Goal: Task Accomplishment & Management: Manage account settings

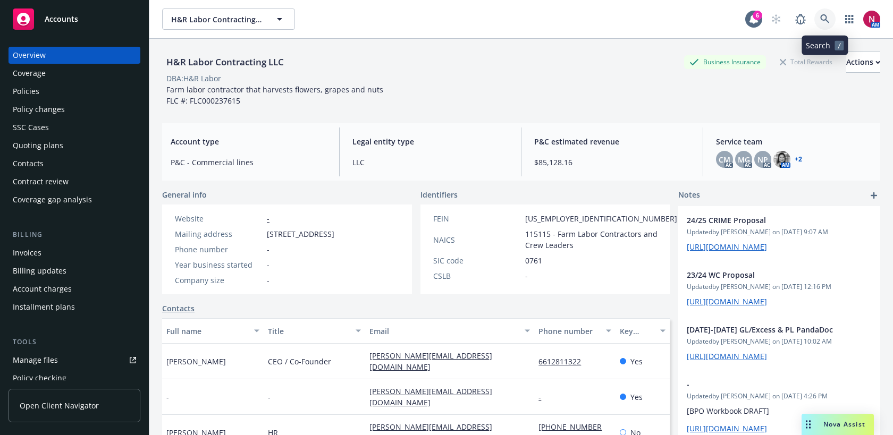
click at [826, 17] on icon at bounding box center [824, 18] width 9 height 9
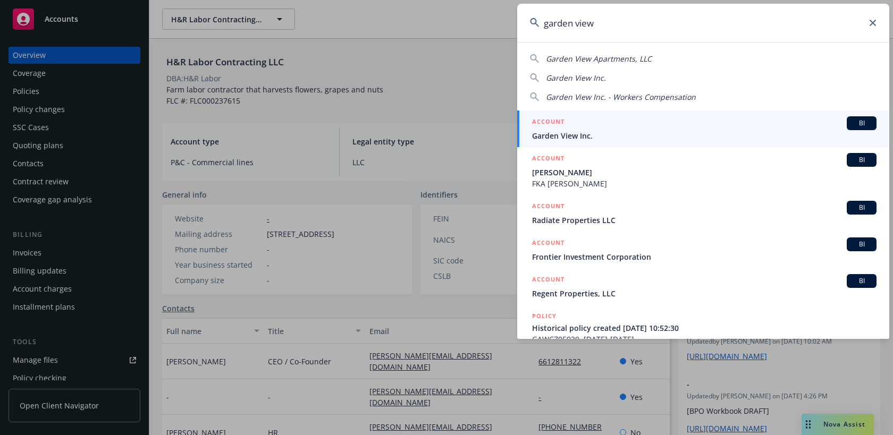
type input "garden view"
click at [683, 120] on div "ACCOUNT BI" at bounding box center [704, 123] width 345 height 14
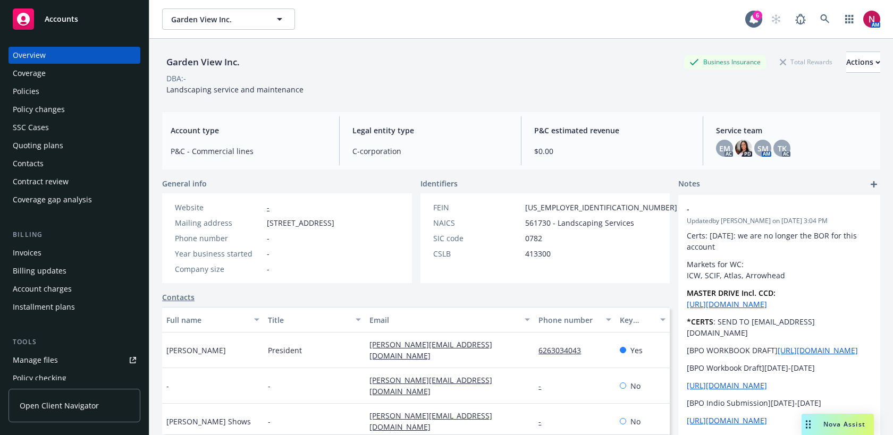
click at [76, 93] on div "Policies" at bounding box center [74, 91] width 123 height 17
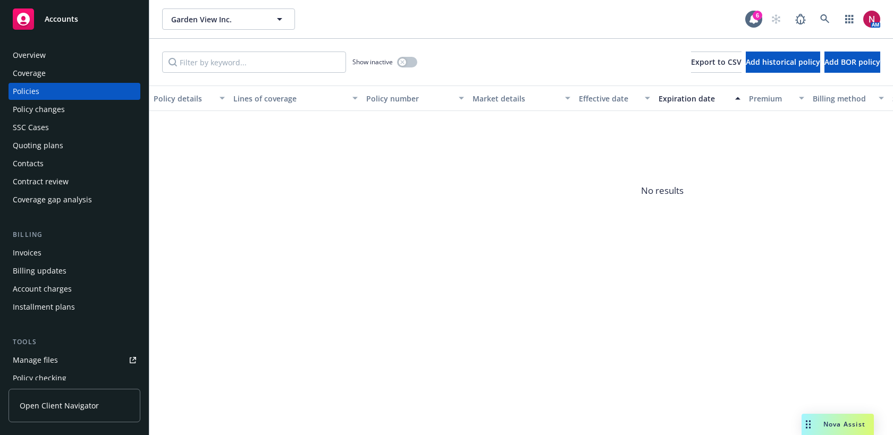
click at [71, 147] on div "Quoting plans" at bounding box center [74, 145] width 123 height 17
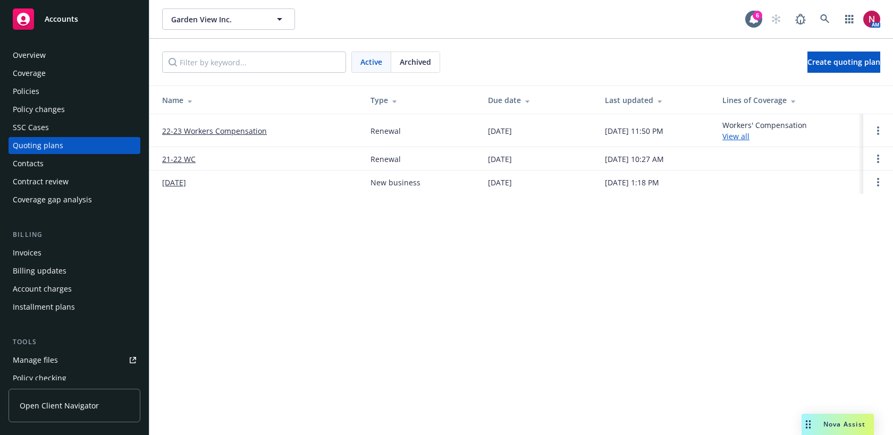
click at [87, 95] on div "Policies" at bounding box center [74, 91] width 123 height 17
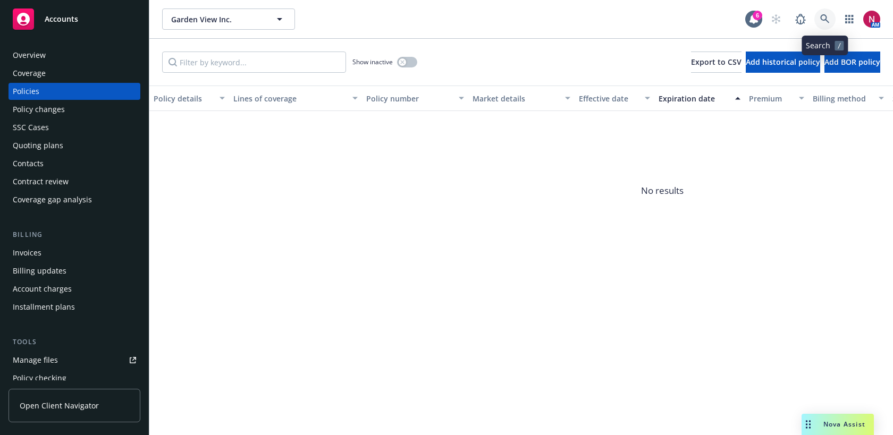
click at [821, 16] on icon at bounding box center [824, 18] width 9 height 9
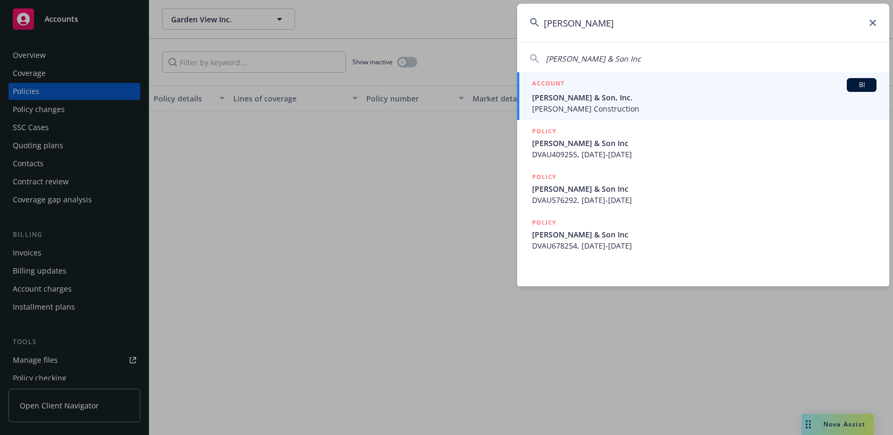
drag, startPoint x: 613, startPoint y: 27, endPoint x: 516, endPoint y: 24, distance: 96.3
click at [515, 23] on div "dv rasmussen DV Rasmussen & Son Inc ACCOUNT BI D. V. Rasmussen & Son, Inc. Rasm…" at bounding box center [446, 217] width 893 height 435
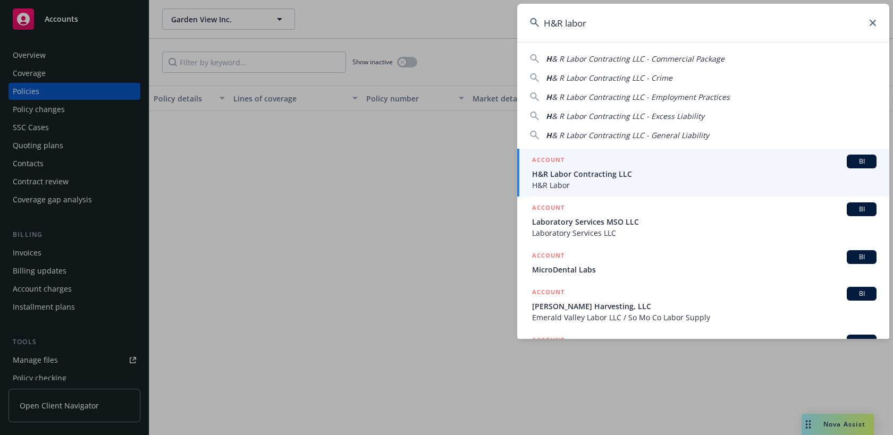
type input "H&R labor"
click at [558, 179] on span "H&R Labor Contracting LLC" at bounding box center [704, 174] width 345 height 11
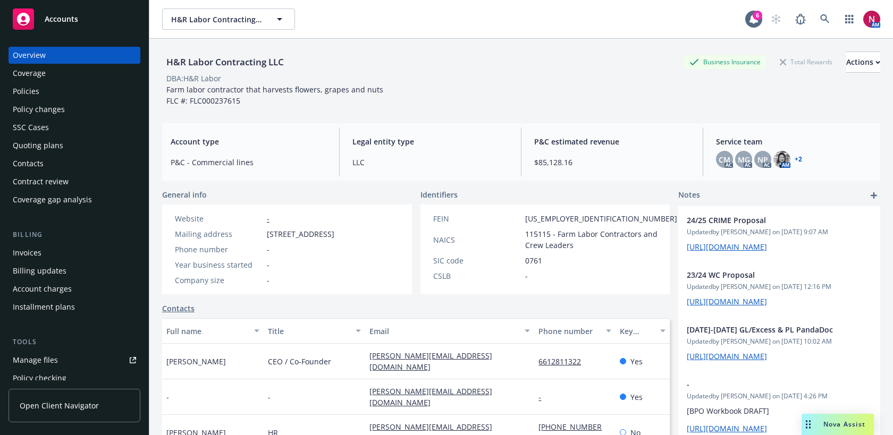
click at [57, 148] on div "Quoting plans" at bounding box center [38, 145] width 51 height 17
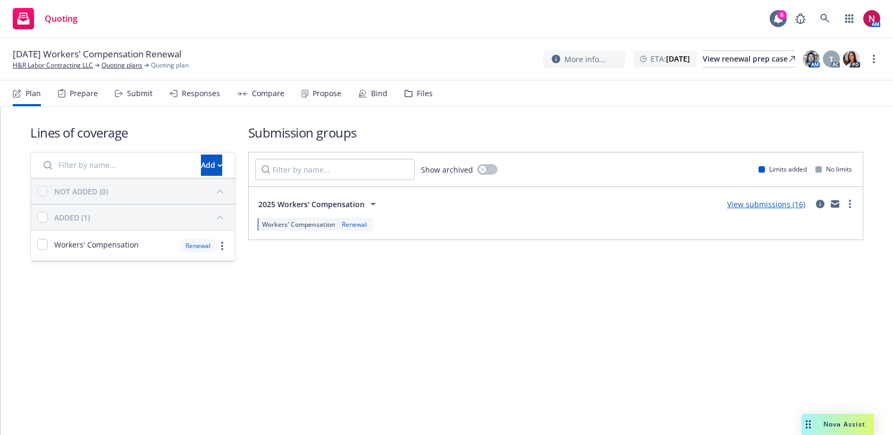
click at [127, 97] on div "Submit" at bounding box center [140, 93] width 26 height 9
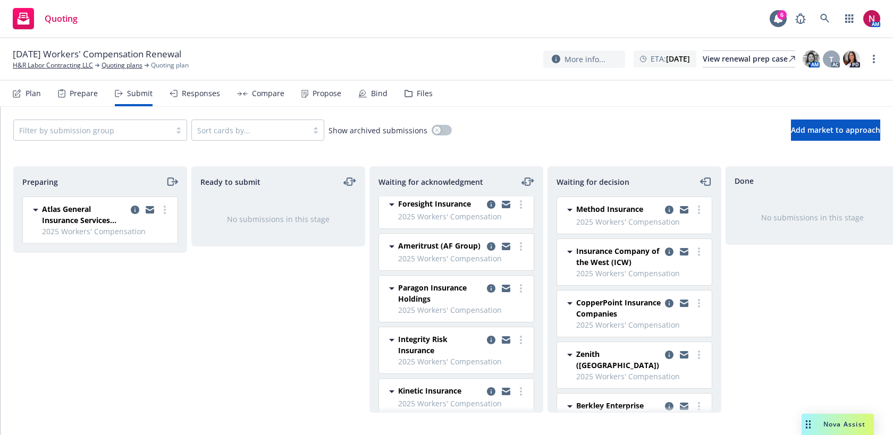
scroll to position [111, 0]
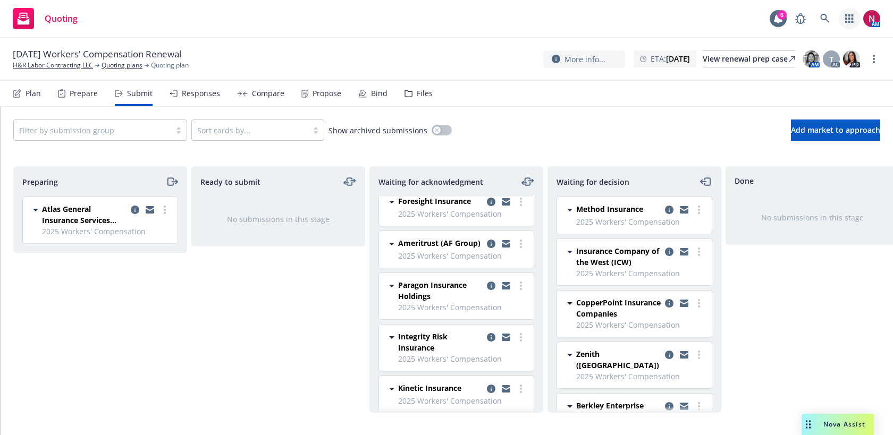
click at [851, 18] on icon "button" at bounding box center [849, 18] width 8 height 9
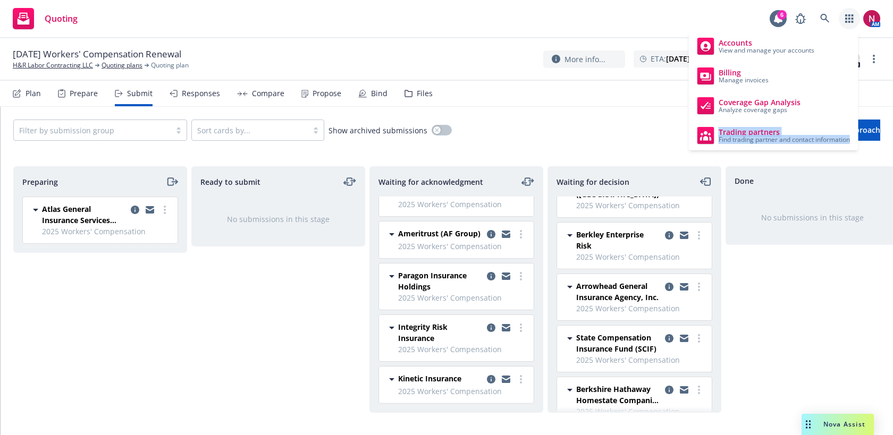
scroll to position [182, 0]
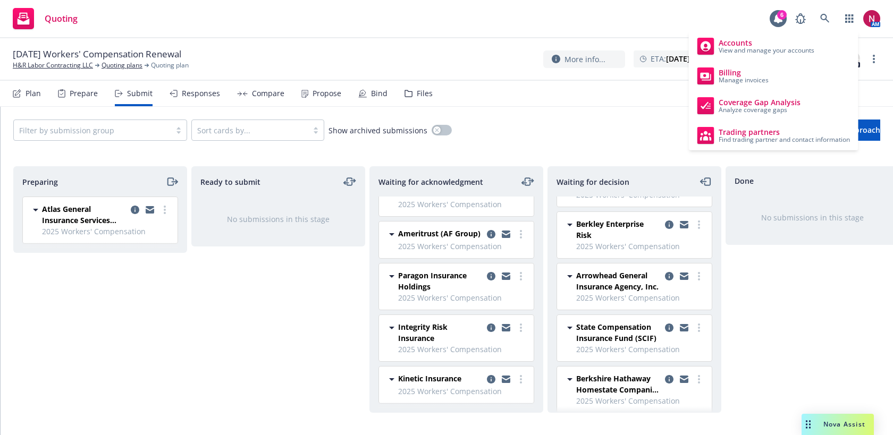
click at [582, 134] on div "Filter by submission group Sort cards by... Show archived submissions Add marke…" at bounding box center [446, 130] width 867 height 21
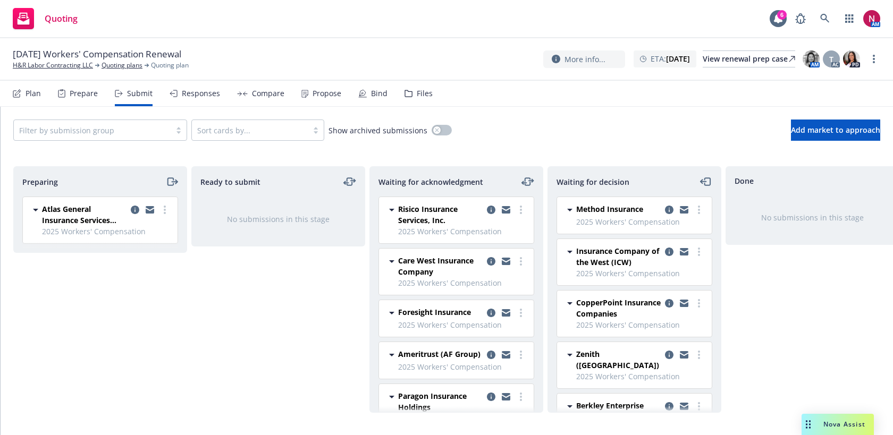
scroll to position [1, 0]
click at [525, 183] on icon "moveLeftRight" at bounding box center [524, 183] width 4 height 0
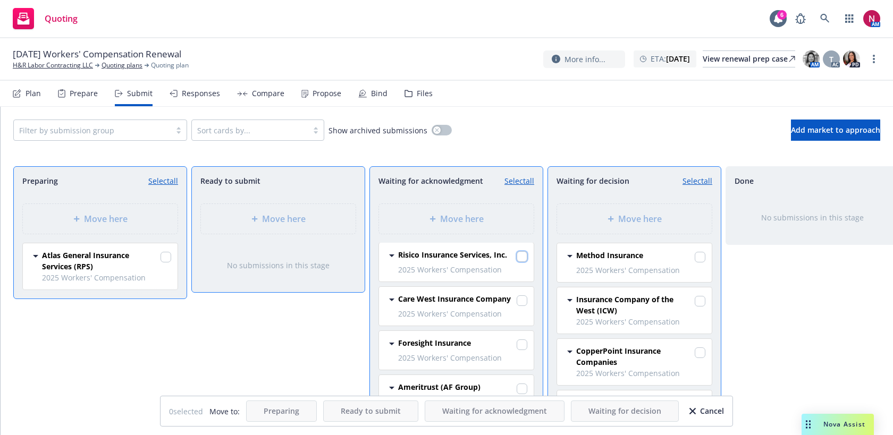
click at [521, 255] on input "checkbox" at bounding box center [522, 256] width 11 height 11
checkbox input "true"
click at [522, 305] on input "checkbox" at bounding box center [522, 301] width 11 height 11
checkbox input "true"
click at [629, 224] on span "Move here" at bounding box center [640, 219] width 44 height 13
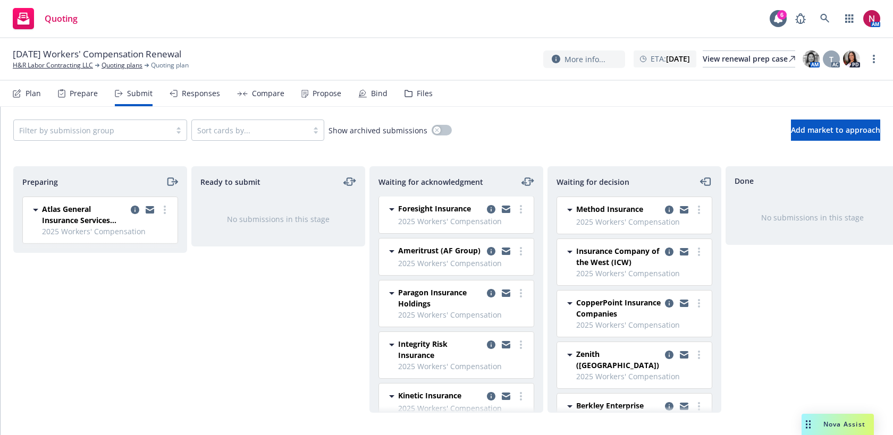
scroll to position [0, 0]
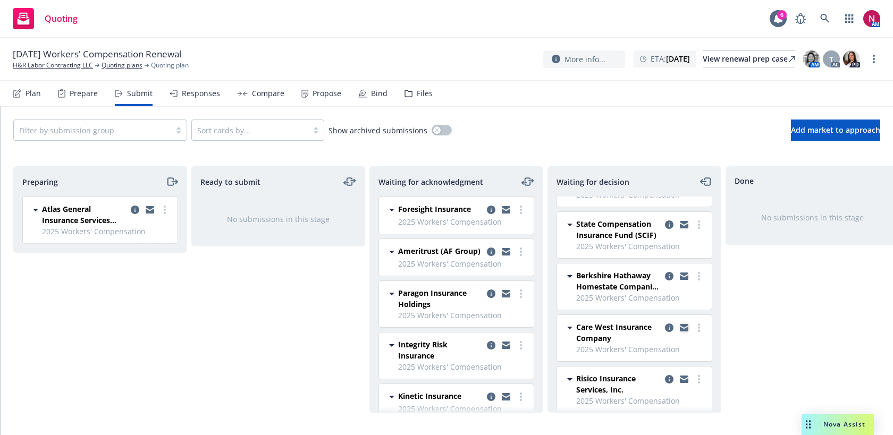
click at [685, 327] on icon "copy logging email" at bounding box center [684, 329] width 9 height 5
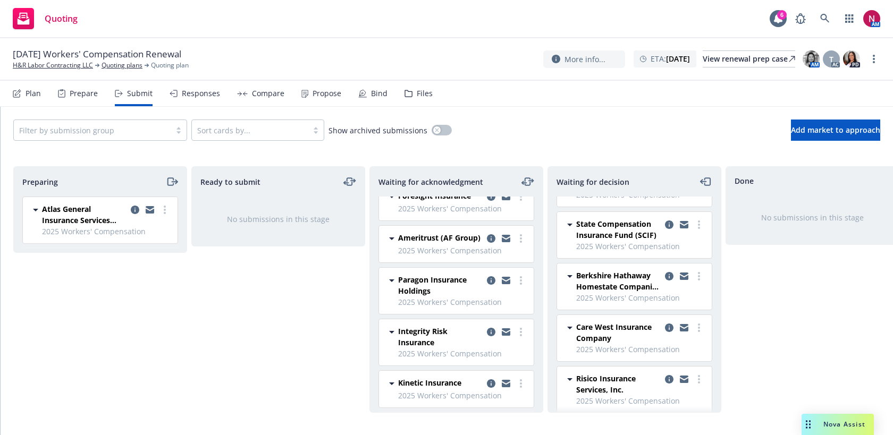
scroll to position [18, 0]
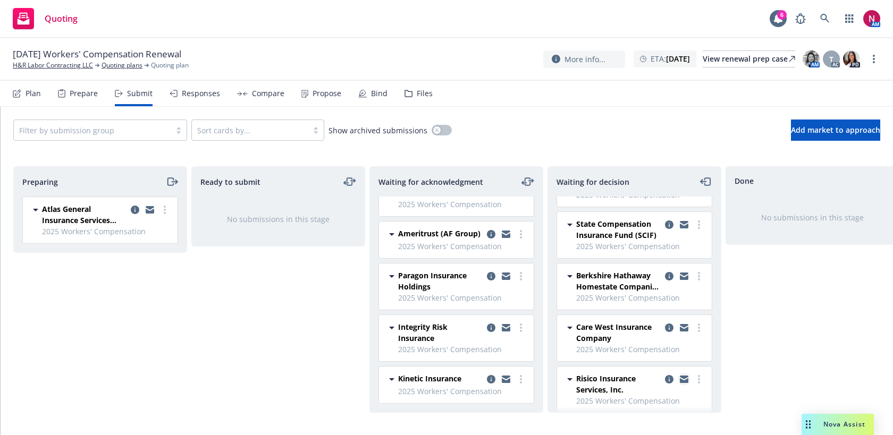
click at [685, 379] on icon "copy logging email" at bounding box center [684, 381] width 9 height 5
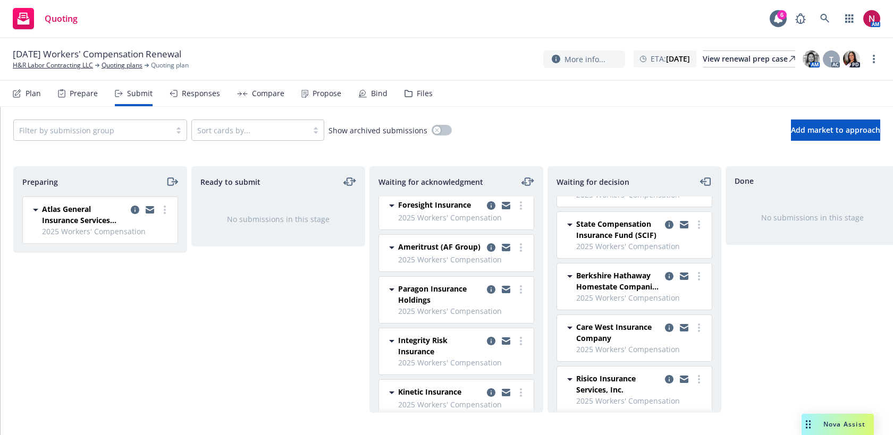
scroll to position [0, 0]
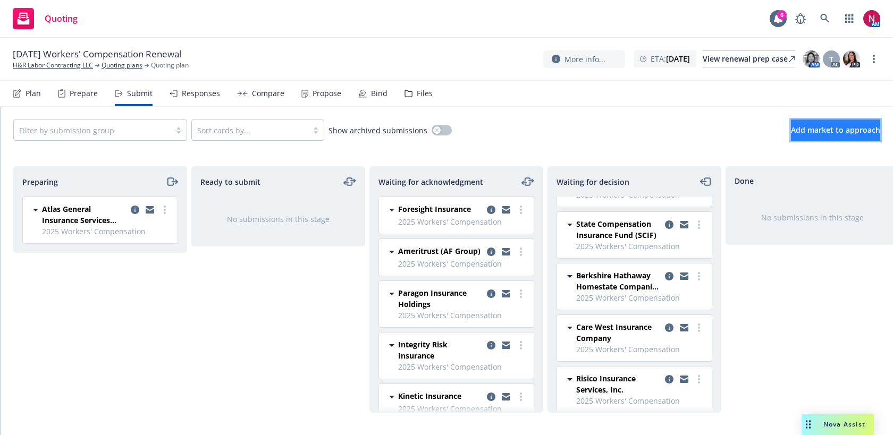
click at [791, 128] on span "Add market to approach" at bounding box center [835, 130] width 89 height 10
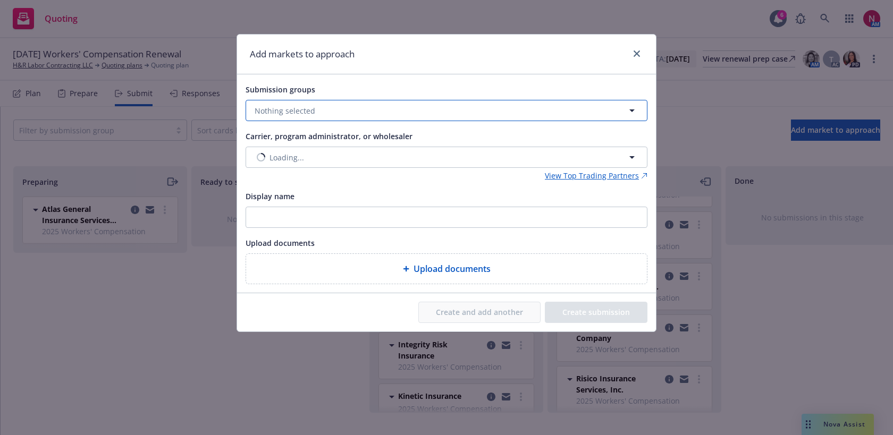
click at [422, 108] on button "Nothing selected" at bounding box center [447, 110] width 402 height 21
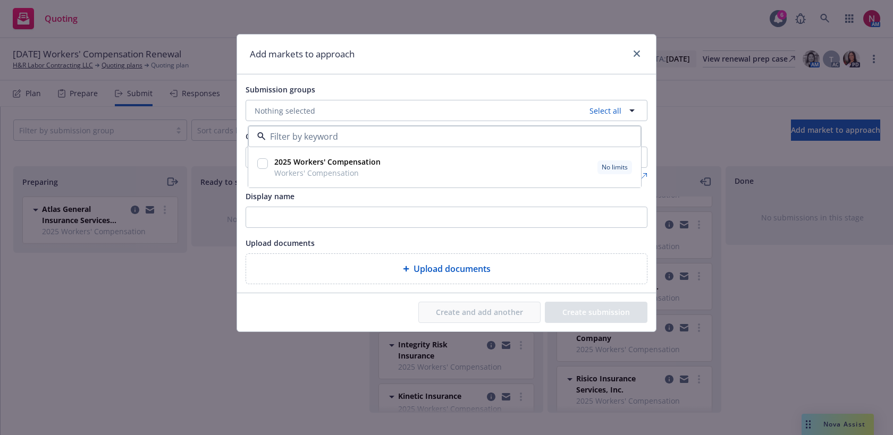
click at [353, 162] on strong "2025 Workers' Compensation" at bounding box center [327, 162] width 106 height 10
checkbox input "true"
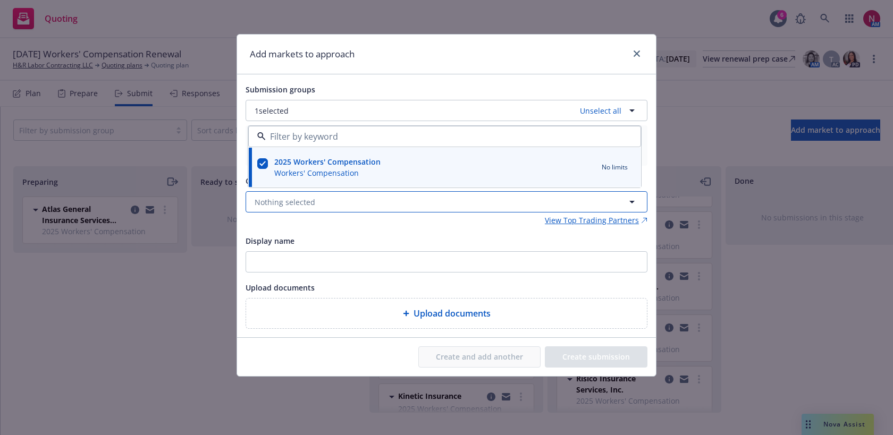
click at [336, 208] on button "Nothing selected" at bounding box center [447, 201] width 402 height 21
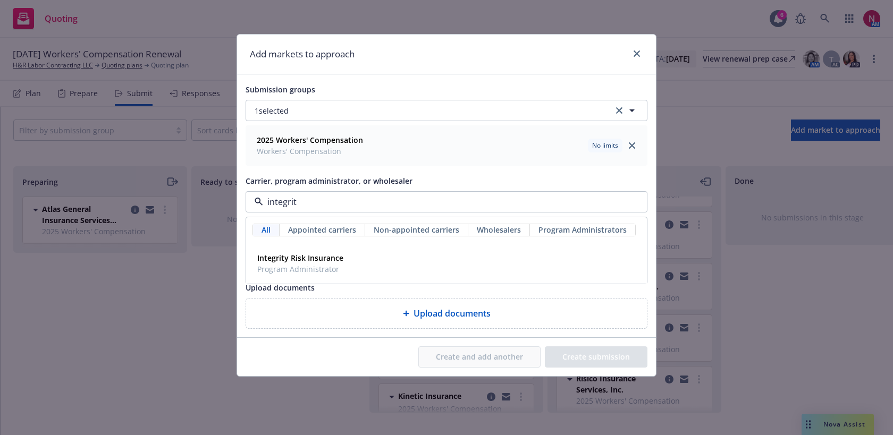
type input "integrity"
click at [350, 261] on div "Integrity Risk Insurance Program Administrator" at bounding box center [446, 263] width 387 height 27
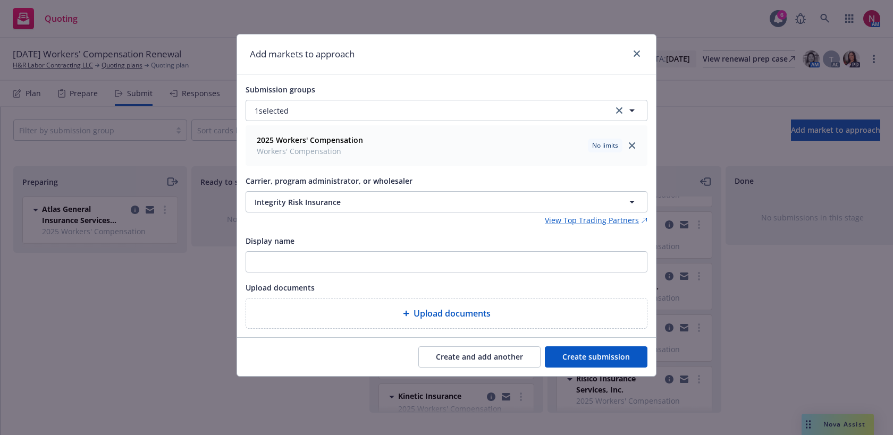
click at [562, 357] on button "Create submission" at bounding box center [596, 357] width 103 height 21
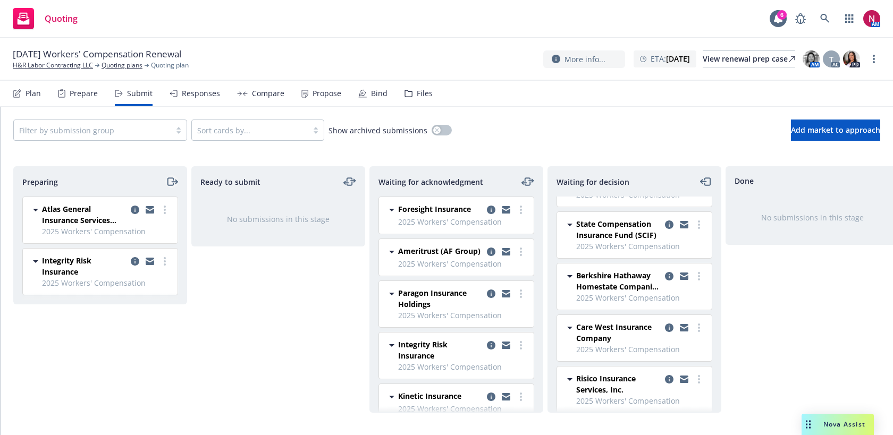
click at [169, 182] on icon "moveRight" at bounding box center [172, 181] width 12 height 13
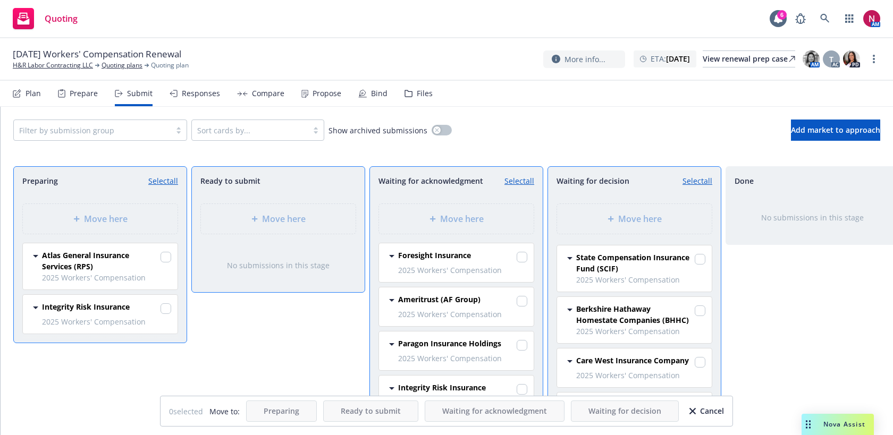
scroll to position [282, 0]
click at [168, 308] on input "checkbox" at bounding box center [166, 309] width 11 height 11
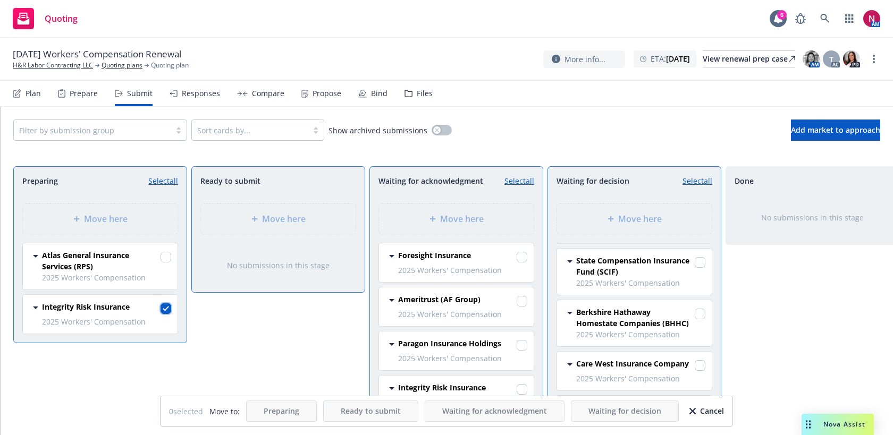
checkbox input "true"
click at [433, 227] on div "Move here" at bounding box center [456, 219] width 155 height 30
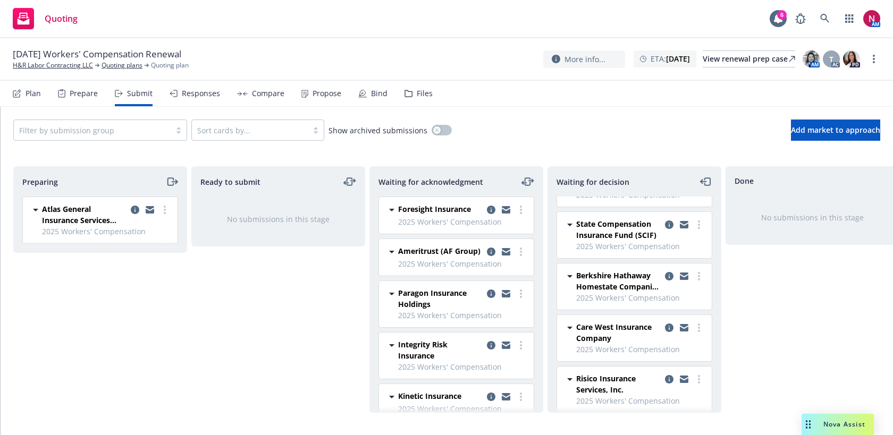
scroll to position [69, 0]
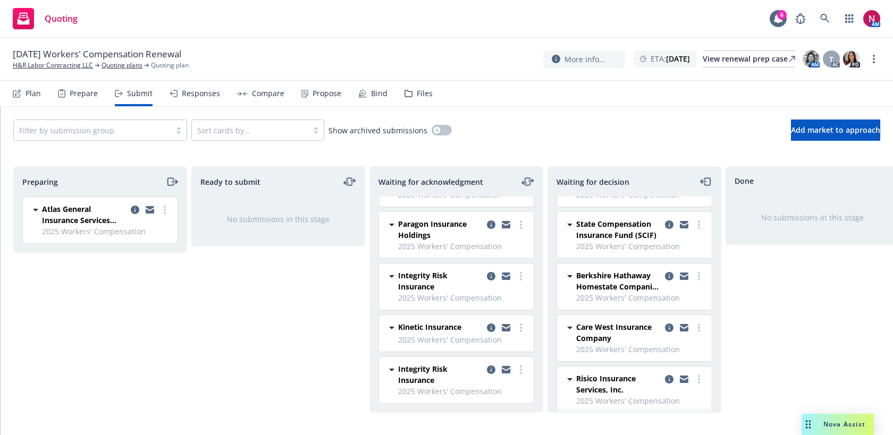
click at [506, 370] on icon "copy logging email" at bounding box center [506, 369] width 9 height 7
click at [811, 123] on button "Add market to approach" at bounding box center [835, 130] width 89 height 21
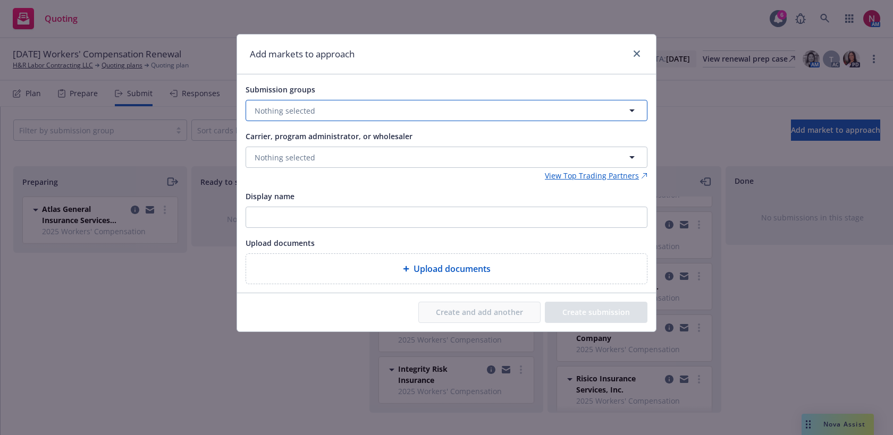
click at [465, 113] on button "Nothing selected" at bounding box center [447, 110] width 402 height 21
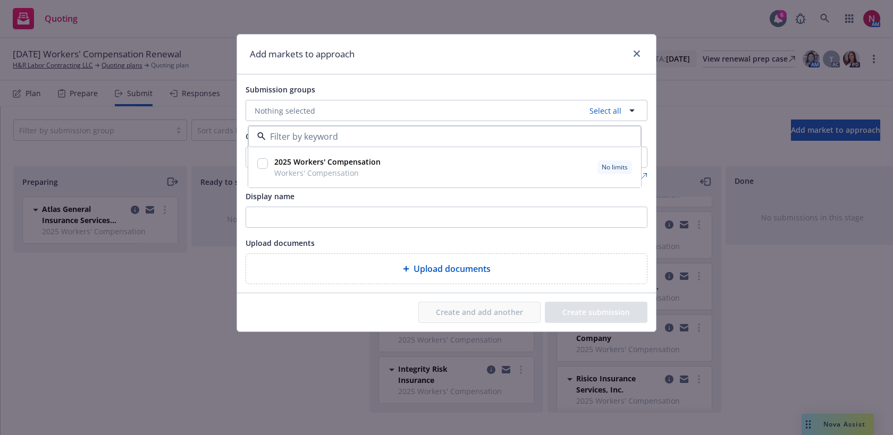
click at [259, 164] on input "checkbox" at bounding box center [262, 163] width 11 height 11
checkbox input "true"
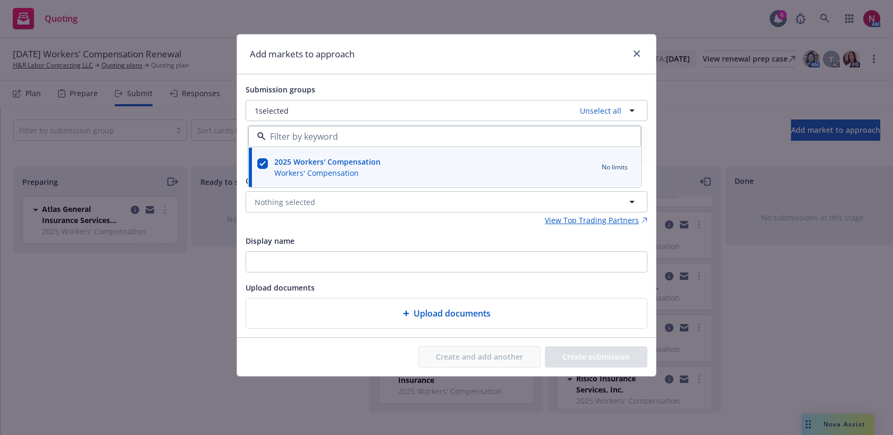
click at [332, 82] on div "Submission groups 1 selected Unselect all 2025 Workers' Compensation Workers' C…" at bounding box center [446, 205] width 419 height 263
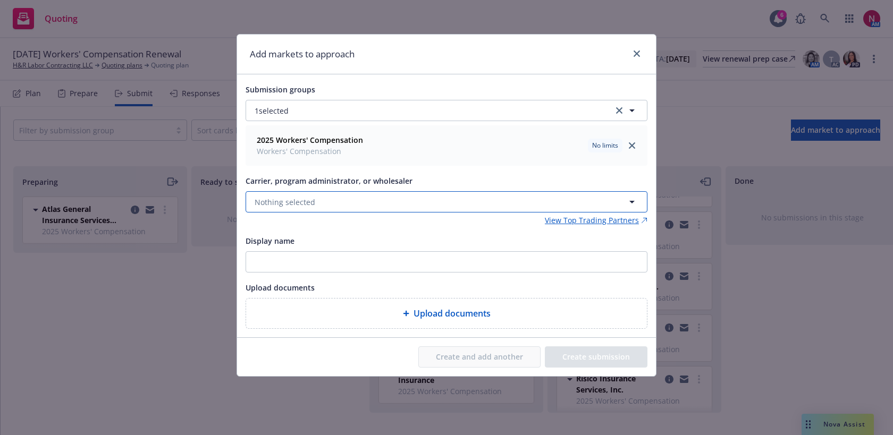
click at [321, 202] on button "Nothing selected" at bounding box center [447, 201] width 402 height 21
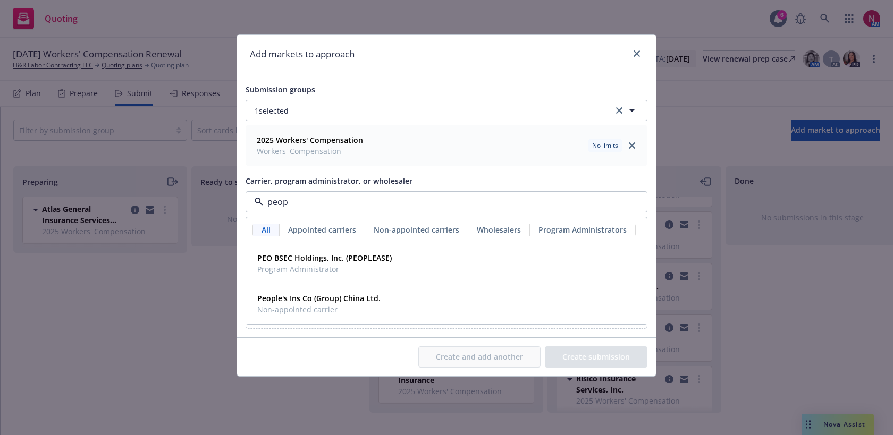
type input "peopl"
click at [315, 265] on span "Program Administrator" at bounding box center [324, 269] width 135 height 11
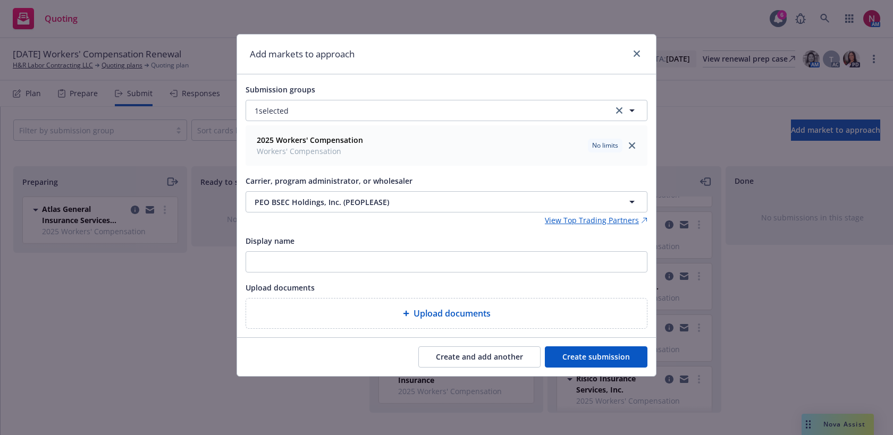
click at [583, 353] on button "Create submission" at bounding box center [596, 357] width 103 height 21
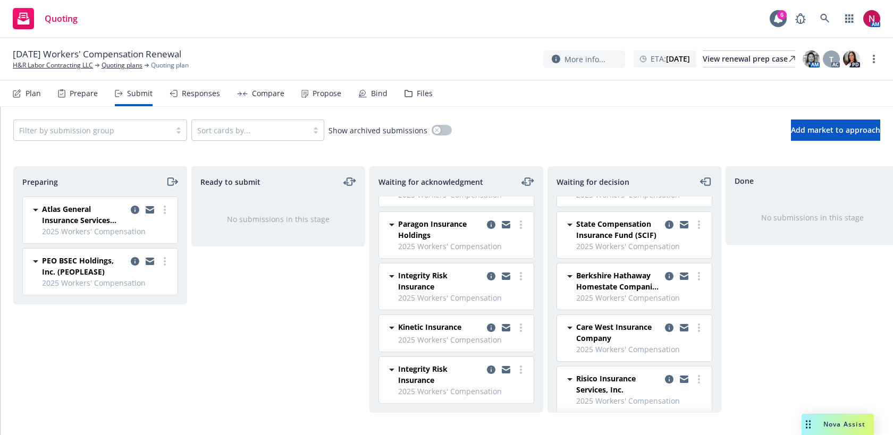
click at [171, 183] on icon "moveRight" at bounding box center [172, 181] width 12 height 13
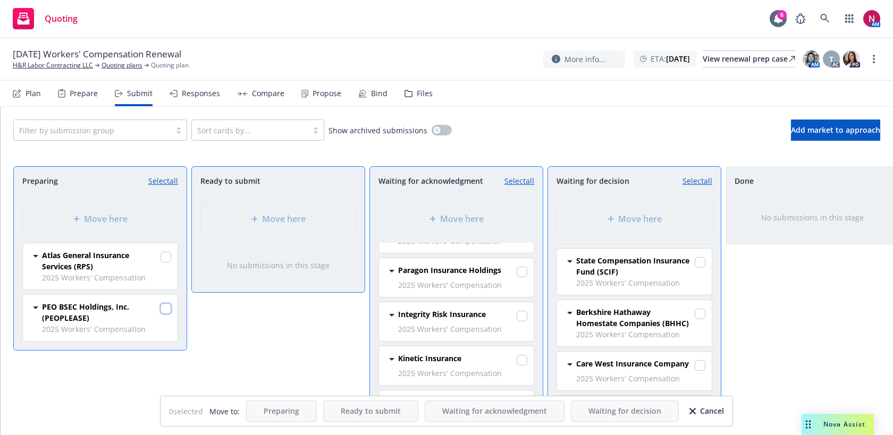
click at [166, 309] on input "checkbox" at bounding box center [166, 309] width 11 height 11
checkbox input "true"
click at [591, 220] on div "Move here" at bounding box center [635, 219] width 138 height 13
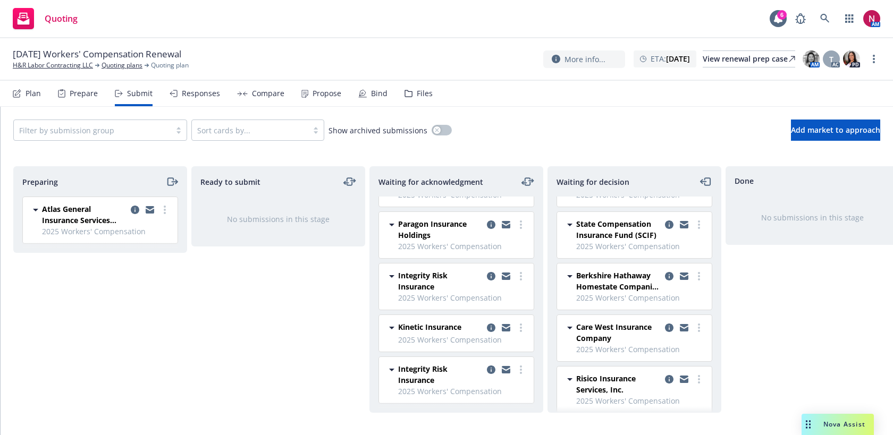
scroll to position [337, 0]
click at [680, 379] on icon "copy logging email" at bounding box center [684, 381] width 9 height 5
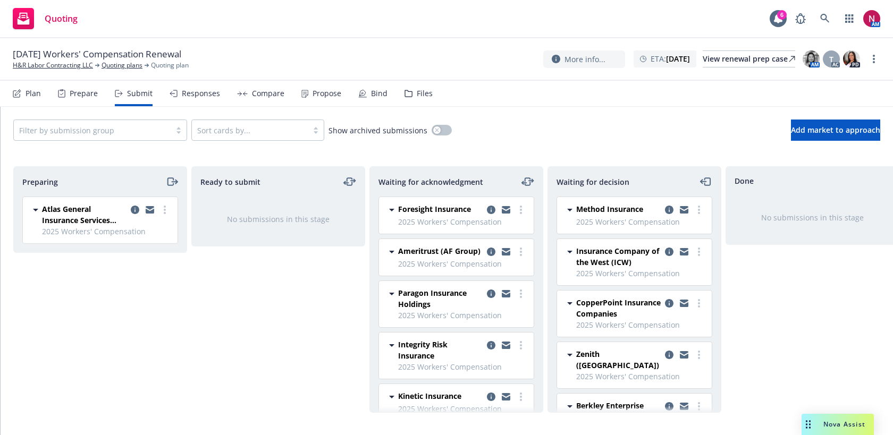
scroll to position [69, 0]
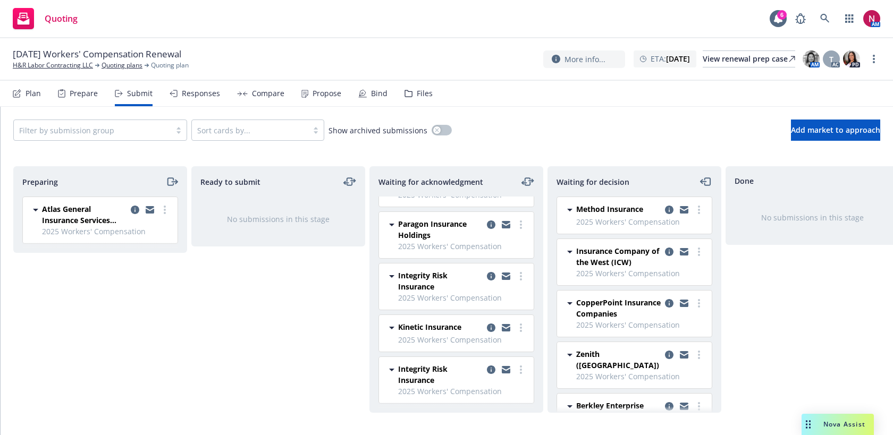
click at [18, 92] on icon at bounding box center [17, 93] width 9 height 9
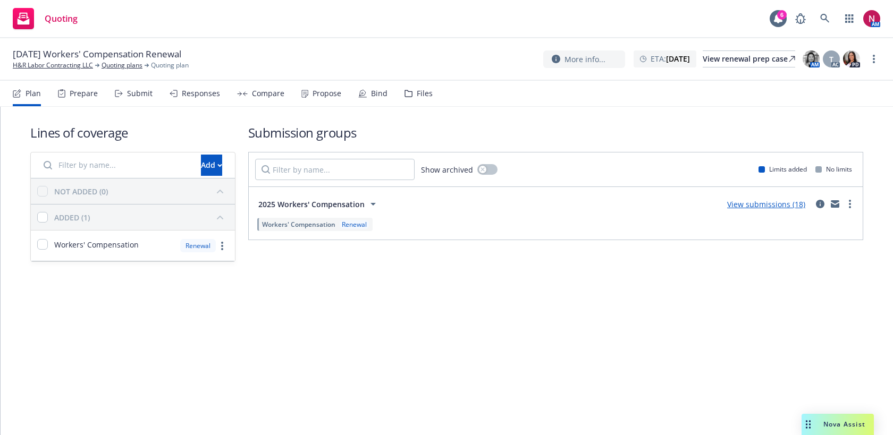
click at [127, 97] on div "Submit" at bounding box center [140, 93] width 26 height 9
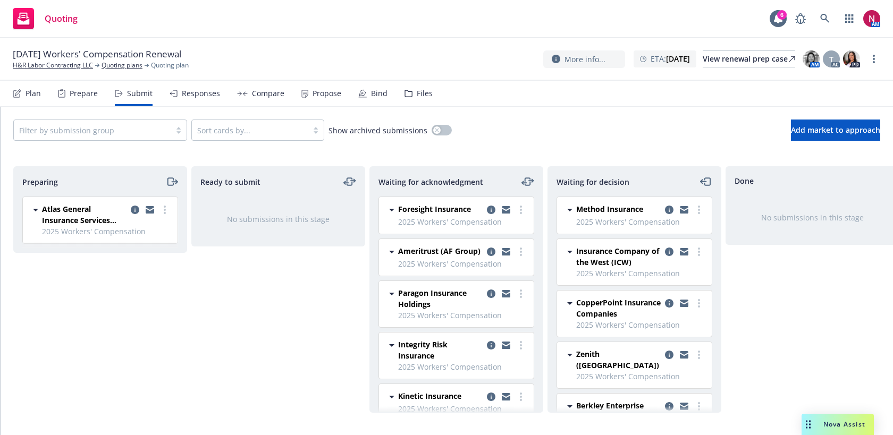
click at [421, 217] on span "2025 Workers' Compensation" at bounding box center [462, 221] width 129 height 11
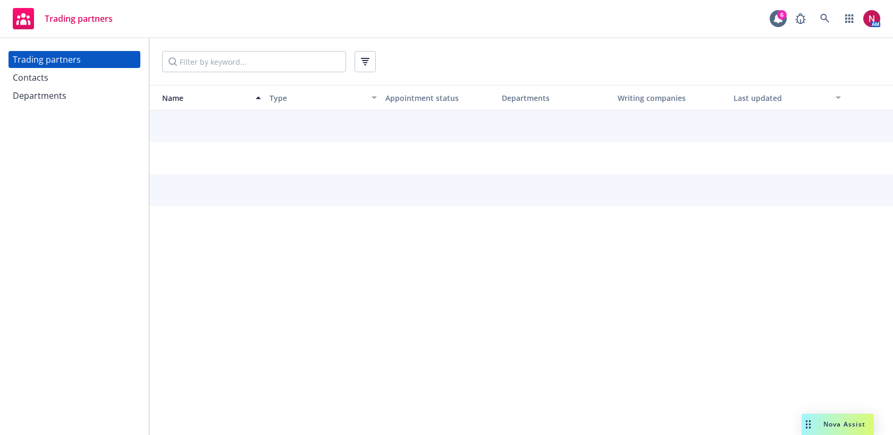
click at [79, 76] on div "Contacts" at bounding box center [74, 77] width 123 height 17
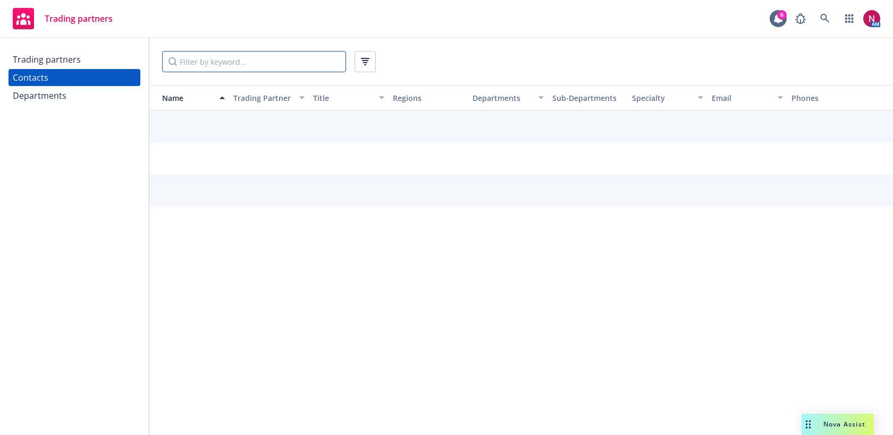
click at [217, 62] on input "Filter by keyword..." at bounding box center [254, 61] width 184 height 21
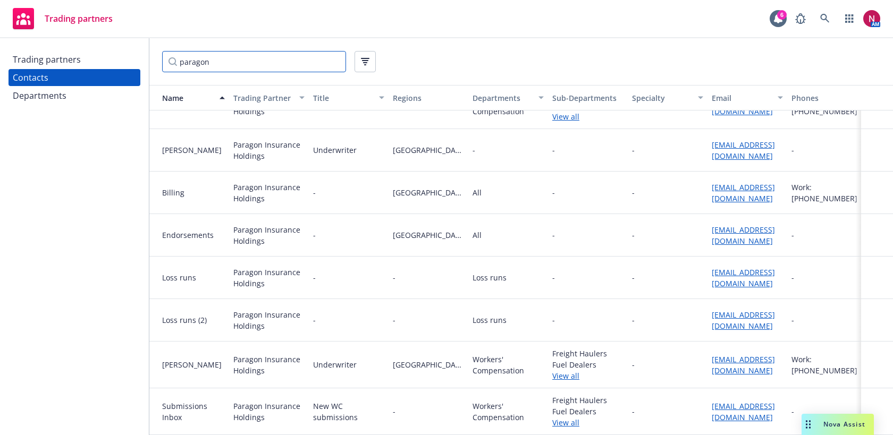
scroll to position [37, 0]
type input "paragon"
drag, startPoint x: 764, startPoint y: 370, endPoint x: 710, endPoint y: 360, distance: 55.2
click at [710, 360] on div "scroucher@paragoninsgroup.com" at bounding box center [748, 365] width 80 height 47
copy link "scroucher@paragoninsgroup.com"
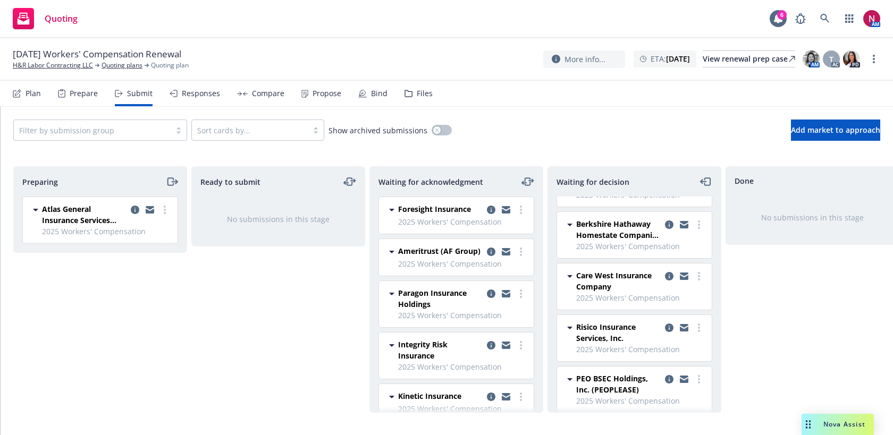
scroll to position [69, 0]
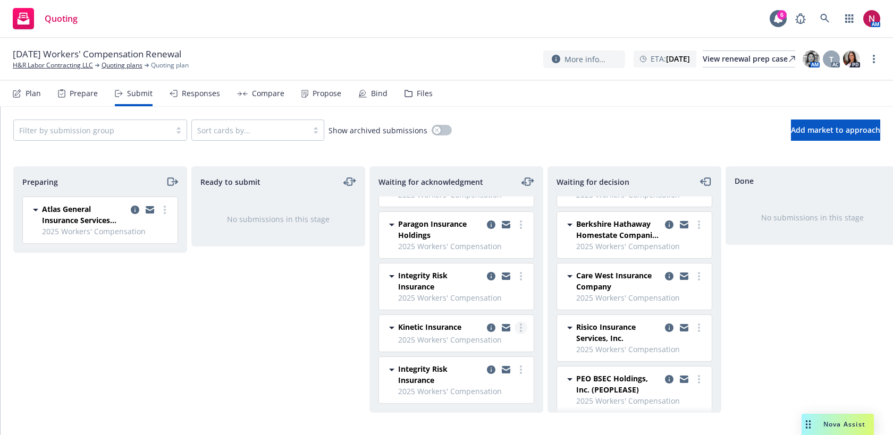
click at [517, 326] on link "more" at bounding box center [521, 328] width 13 height 13
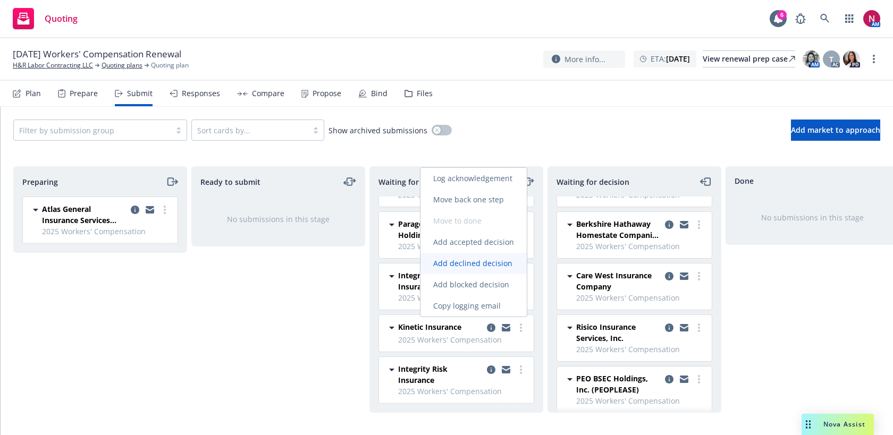
click at [484, 262] on span "Add declined decision" at bounding box center [473, 263] width 105 height 10
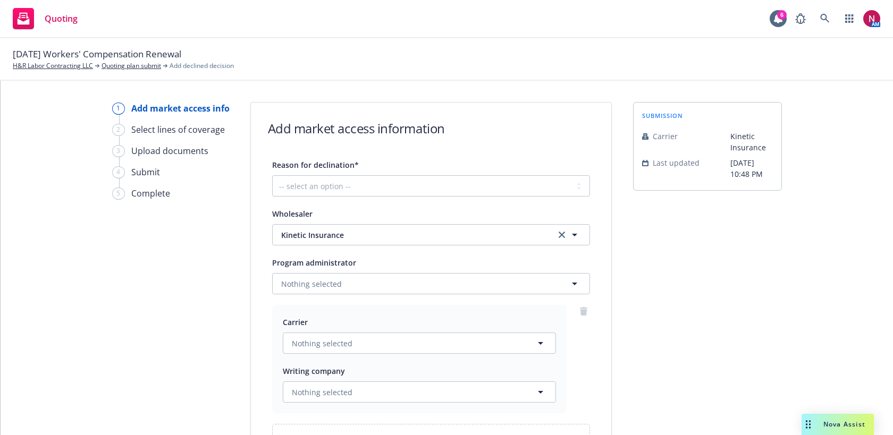
click at [346, 174] on div "Reason for declination* -- select an option -- Cannot compete with other market…" at bounding box center [431, 177] width 318 height 38
click at [346, 183] on select "-- select an option -- Cannot compete with other markets Carrier non-renewed Ca…" at bounding box center [431, 185] width 318 height 21
select select "DOES_NOT_FIT_UNDERWRITER_APPETITE"
click at [272, 175] on select "-- select an option -- Cannot compete with other markets Carrier non-renewed Ca…" at bounding box center [431, 185] width 318 height 21
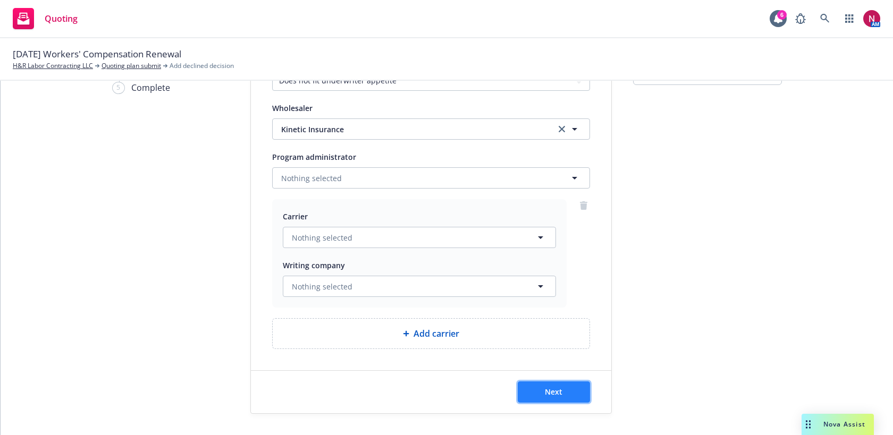
click at [580, 392] on button "Next" at bounding box center [554, 392] width 72 height 21
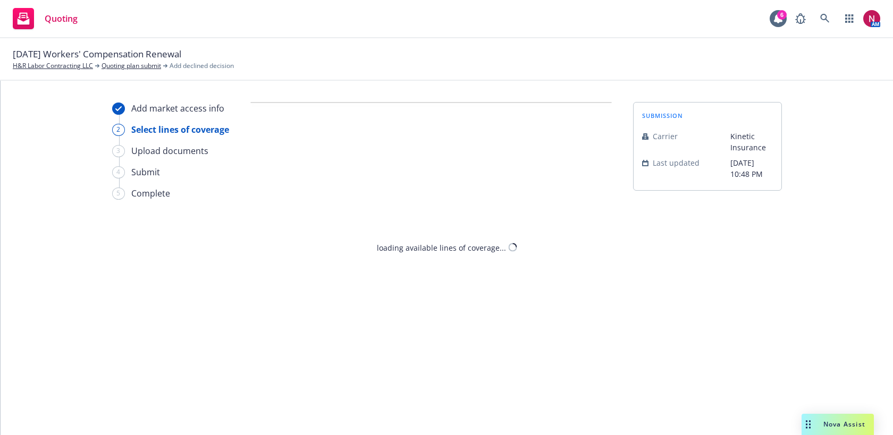
select select "DOES_NOT_FIT_UNDERWRITER_APPETITE"
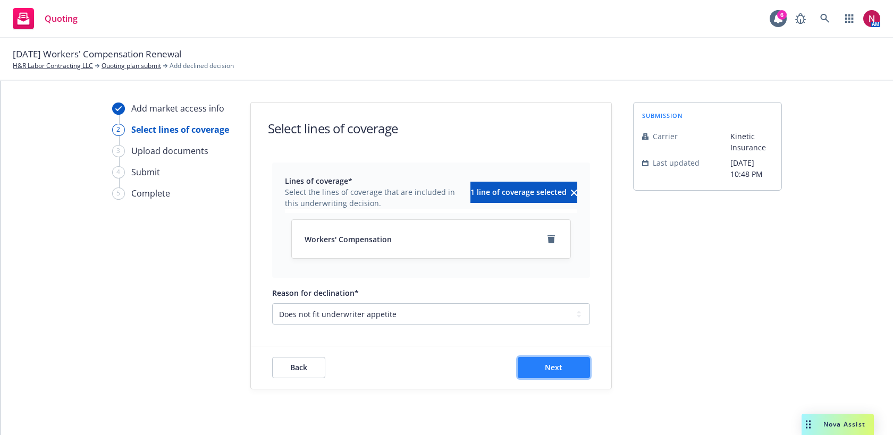
click at [558, 374] on button "Next" at bounding box center [554, 367] width 72 height 21
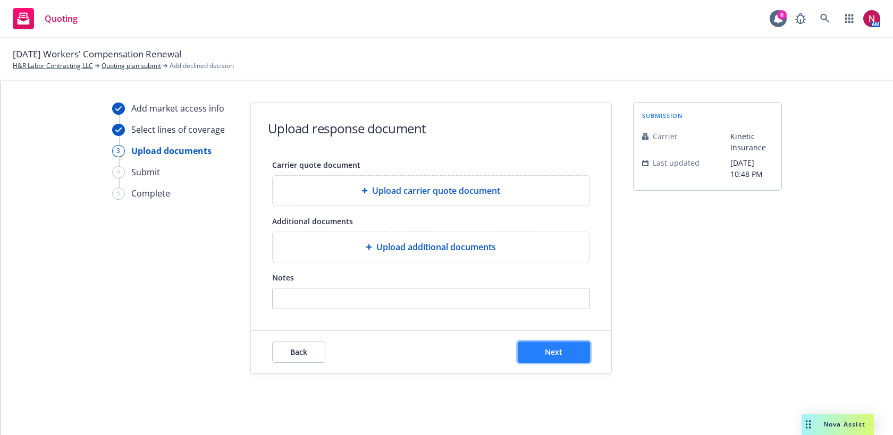
click at [550, 358] on button "Next" at bounding box center [554, 352] width 72 height 21
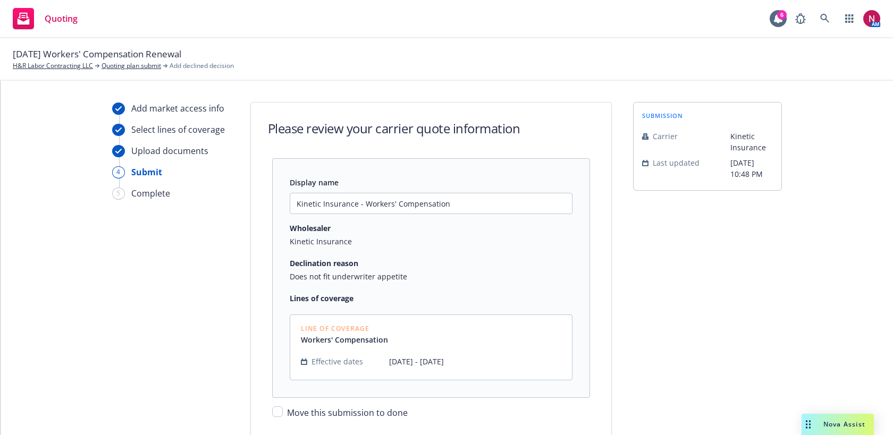
scroll to position [70, 0]
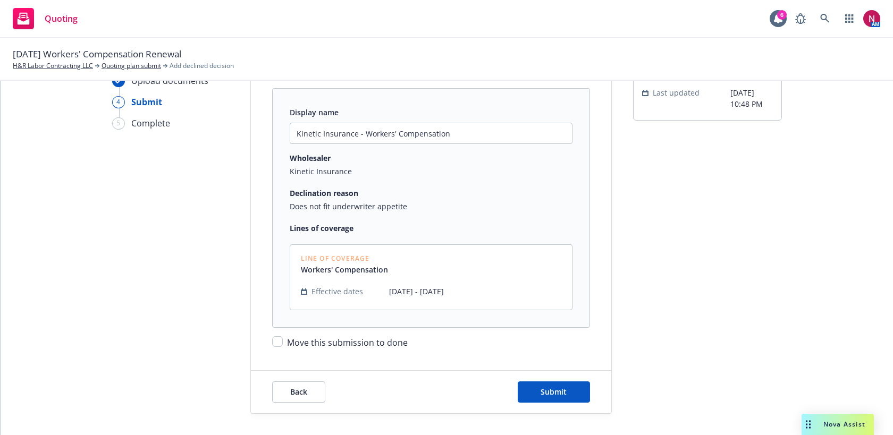
click at [363, 342] on span "Move this submission to done" at bounding box center [347, 343] width 121 height 12
click at [283, 342] on input "Move this submission to done" at bounding box center [277, 342] width 11 height 11
checkbox input "true"
click at [574, 403] on div "Back Submit" at bounding box center [431, 392] width 360 height 43
click at [567, 396] on button "Submit" at bounding box center [554, 392] width 72 height 21
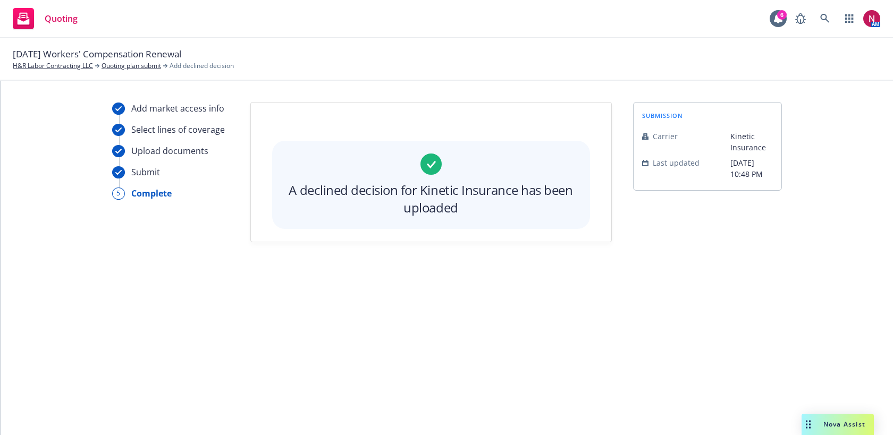
scroll to position [0, 0]
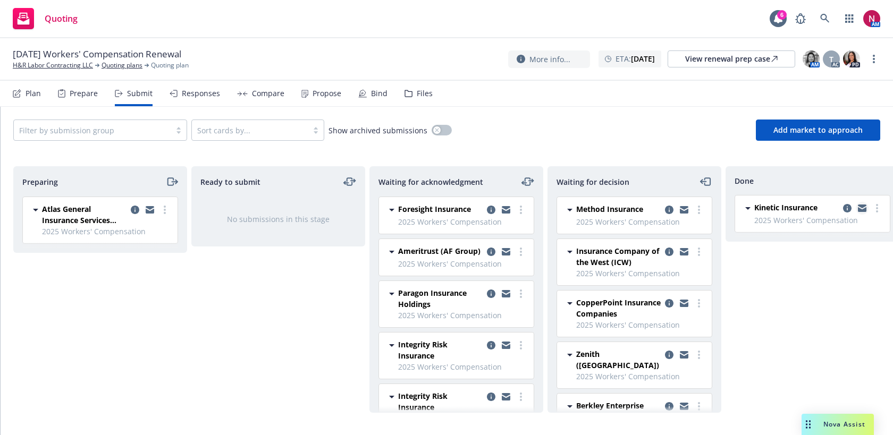
click at [863, 211] on icon "copy logging email" at bounding box center [862, 209] width 9 height 5
